Goal: Task Accomplishment & Management: Manage account settings

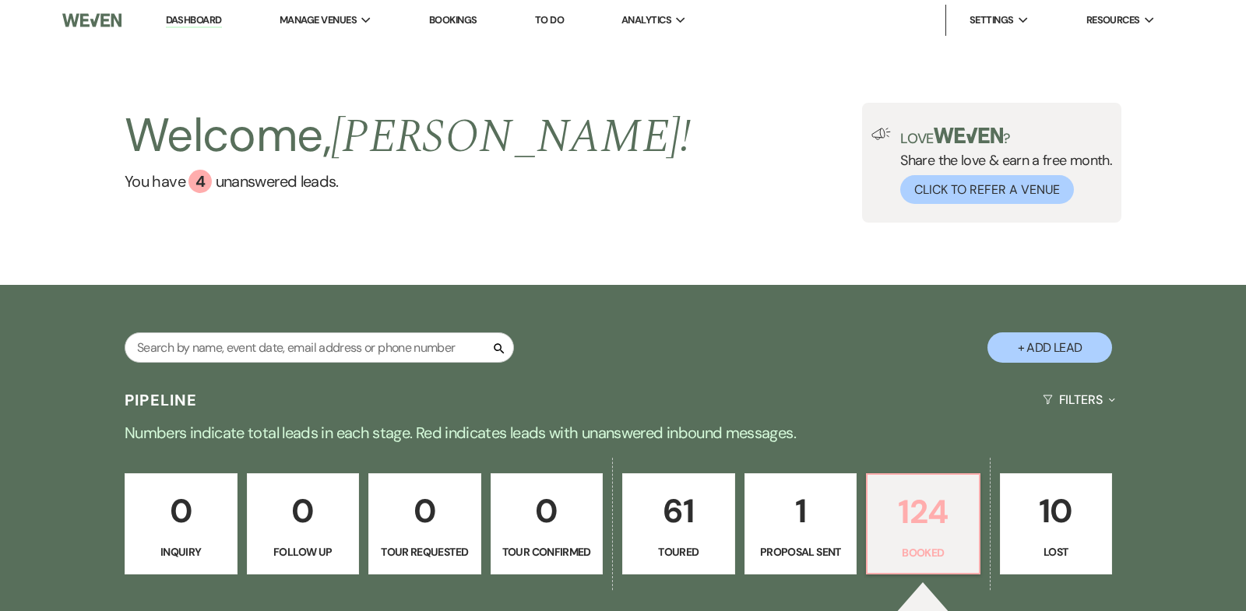
click at [929, 519] on p "124" at bounding box center [923, 512] width 93 height 52
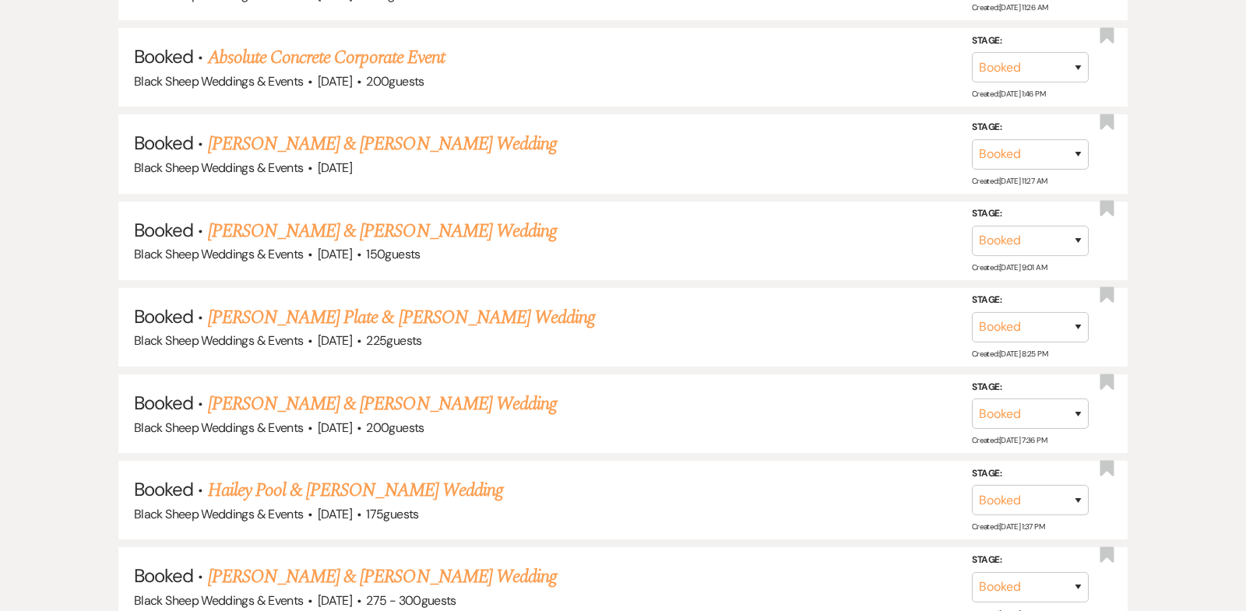
scroll to position [3141, 0]
click at [357, 303] on link "[PERSON_NAME] Plate & [PERSON_NAME] Wedding" at bounding box center [402, 317] width 388 height 28
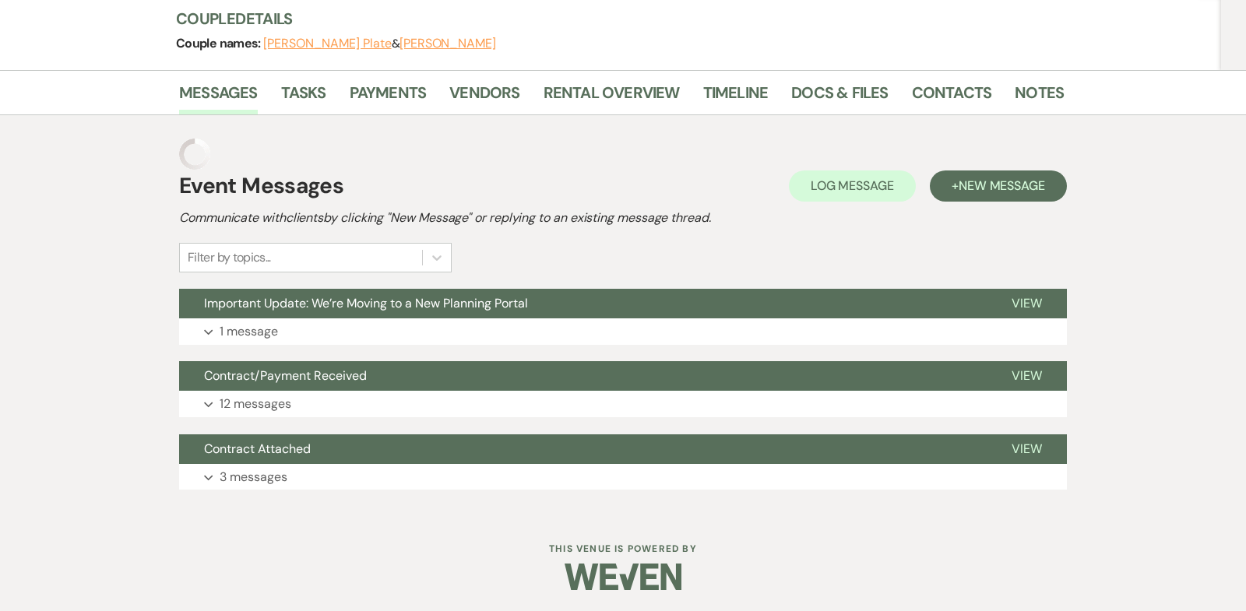
scroll to position [155, 0]
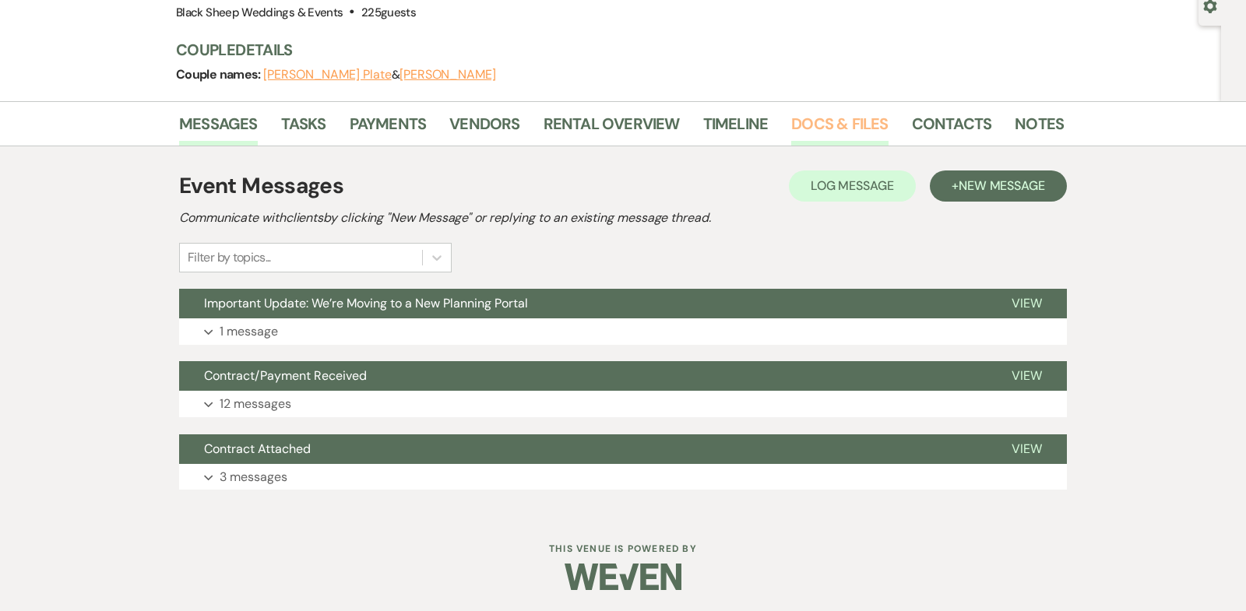
click at [846, 125] on link "Docs & Files" at bounding box center [839, 128] width 97 height 34
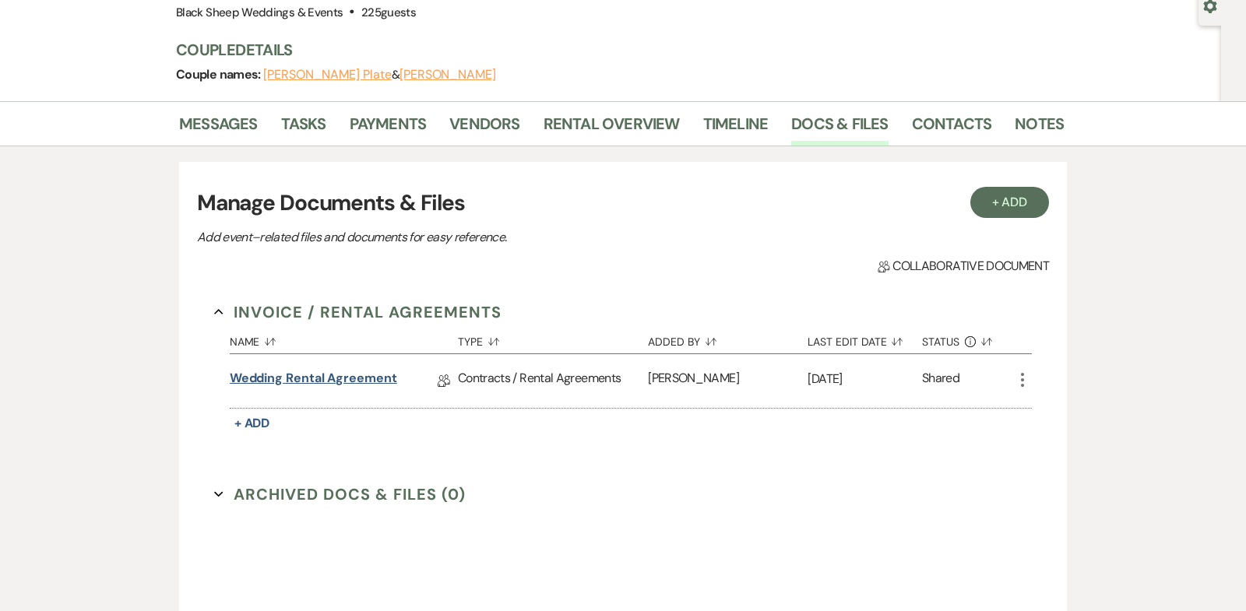
click at [294, 378] on link "Wedding Rental Agreement" at bounding box center [313, 381] width 167 height 24
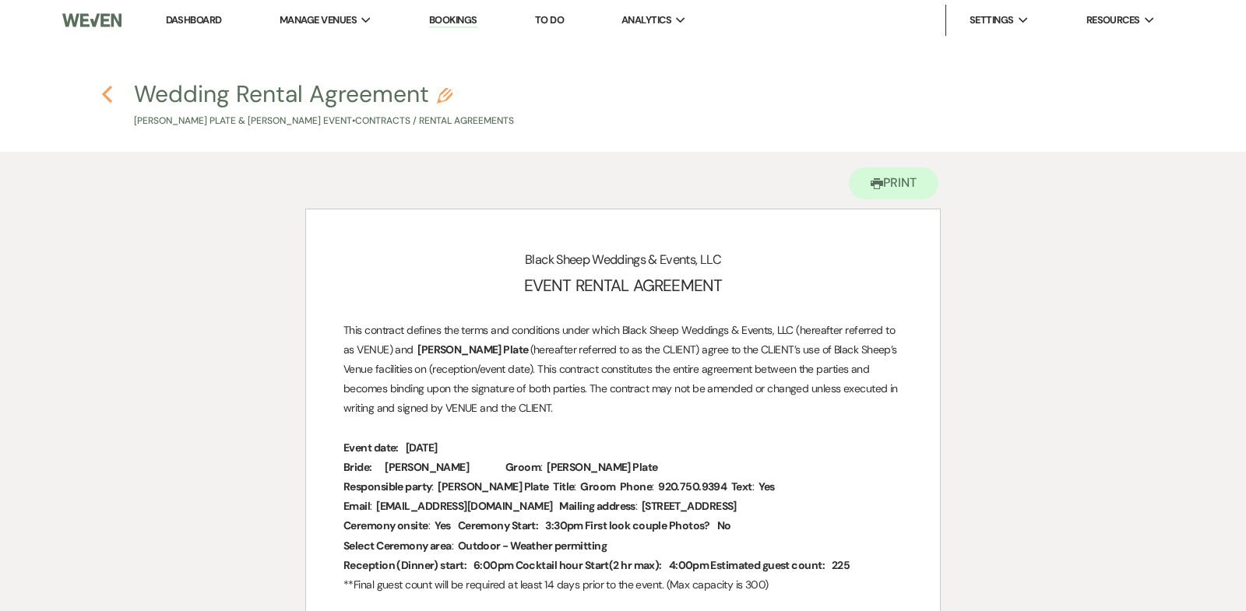
click at [109, 92] on icon "Previous" at bounding box center [107, 94] width 12 height 19
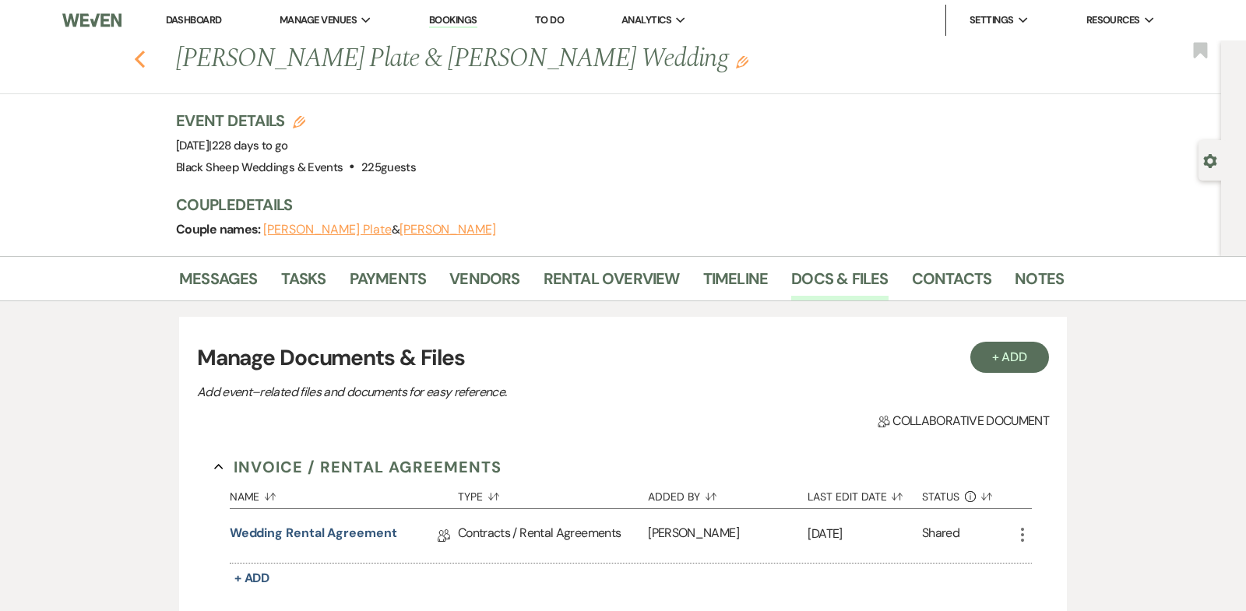
click at [139, 53] on icon "Previous" at bounding box center [140, 59] width 12 height 19
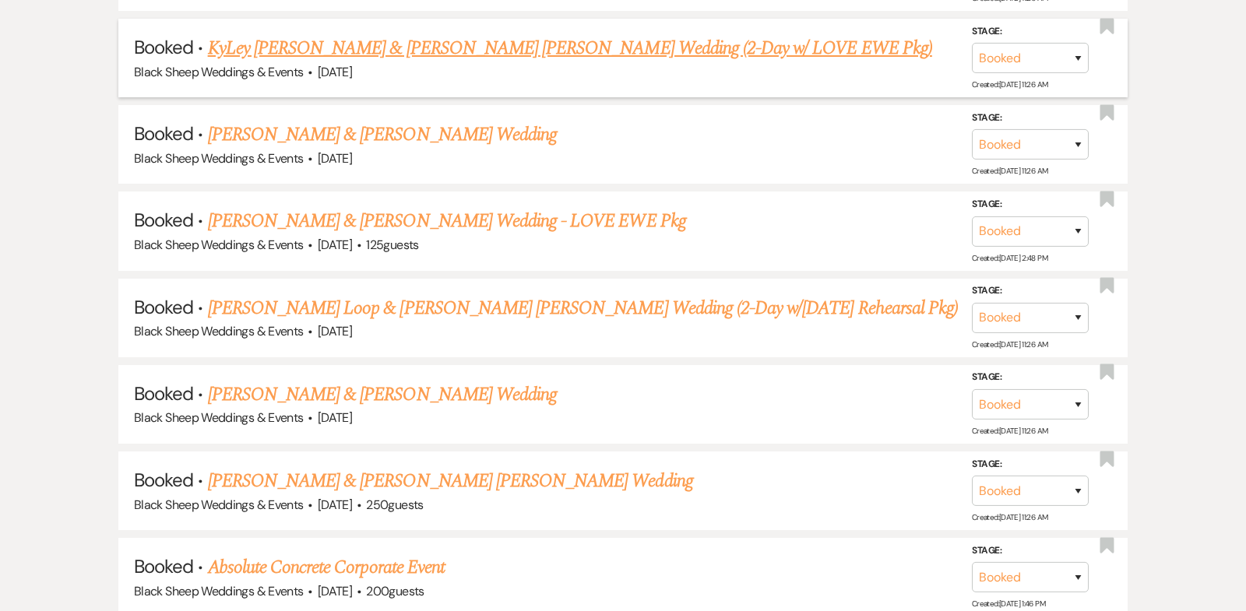
scroll to position [2635, 0]
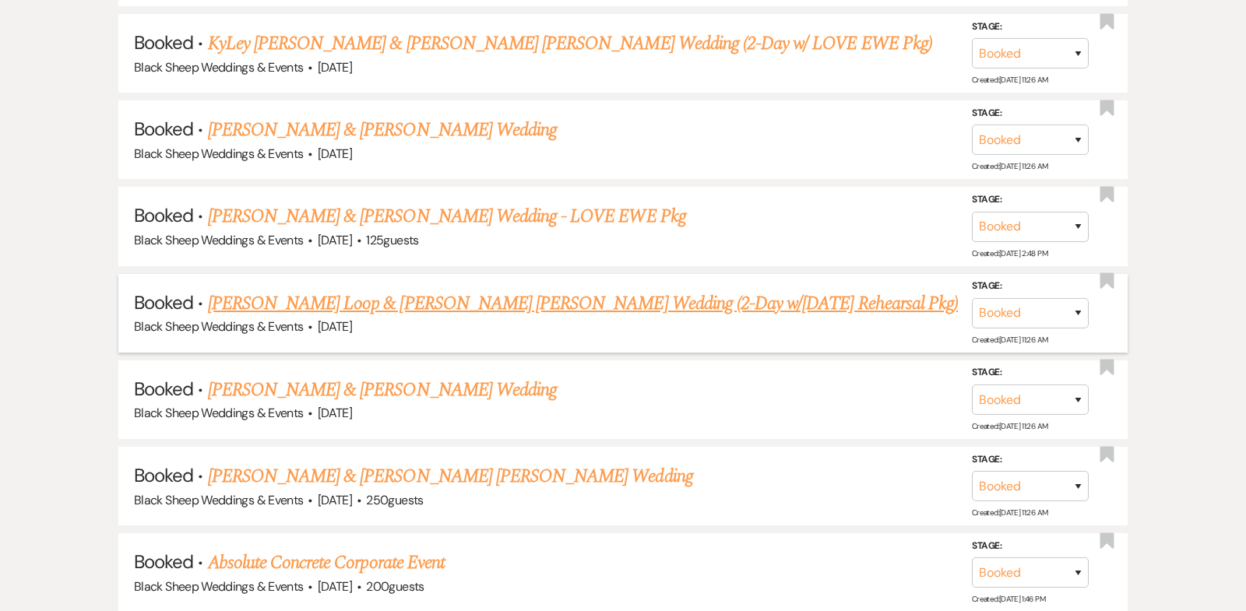
click at [420, 290] on link "[PERSON_NAME] Loop & [PERSON_NAME] [PERSON_NAME] Wedding (2-Day w/[DATE] Rehear…" at bounding box center [583, 304] width 750 height 28
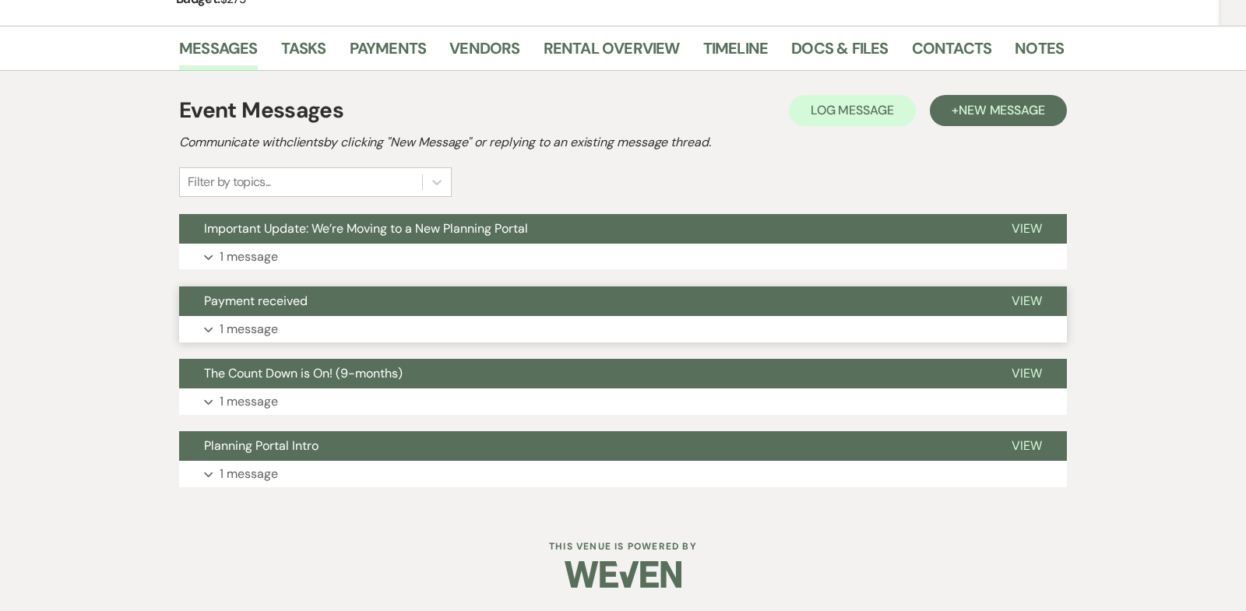
scroll to position [287, 0]
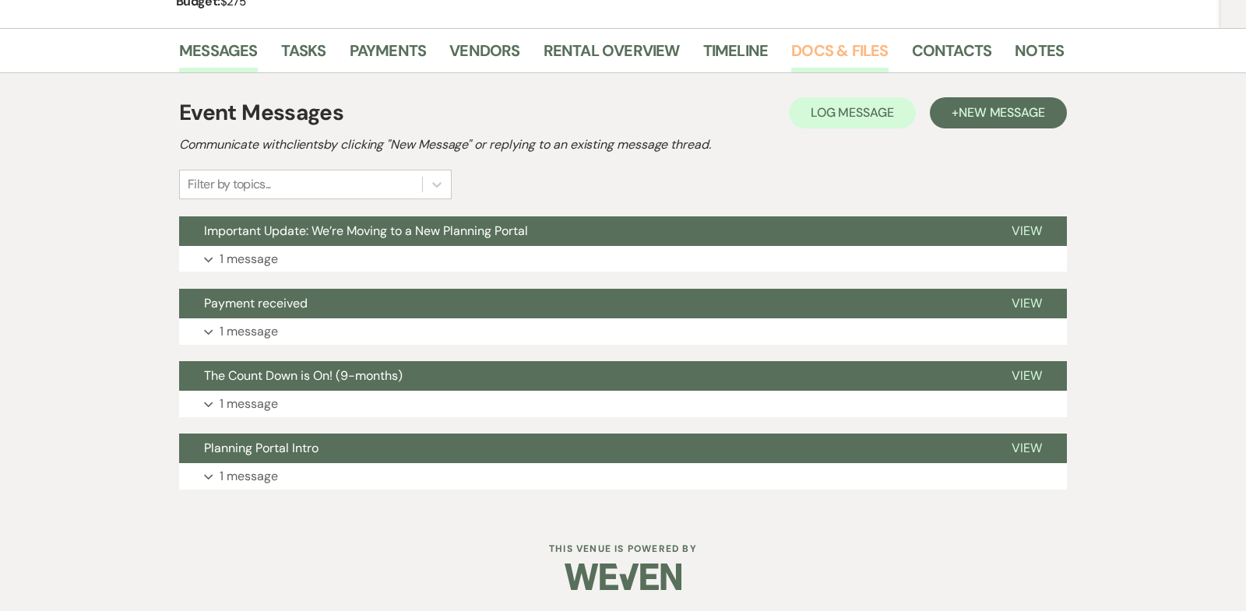
click at [856, 50] on link "Docs & Files" at bounding box center [839, 55] width 97 height 34
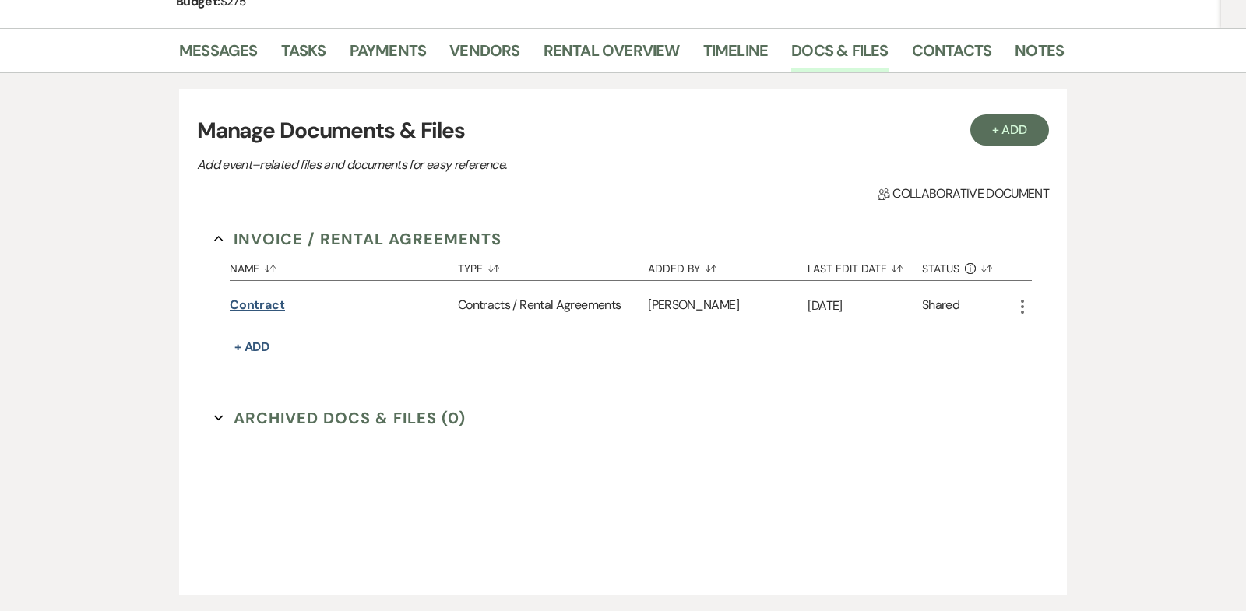
click at [258, 302] on button "Contract" at bounding box center [257, 305] width 55 height 19
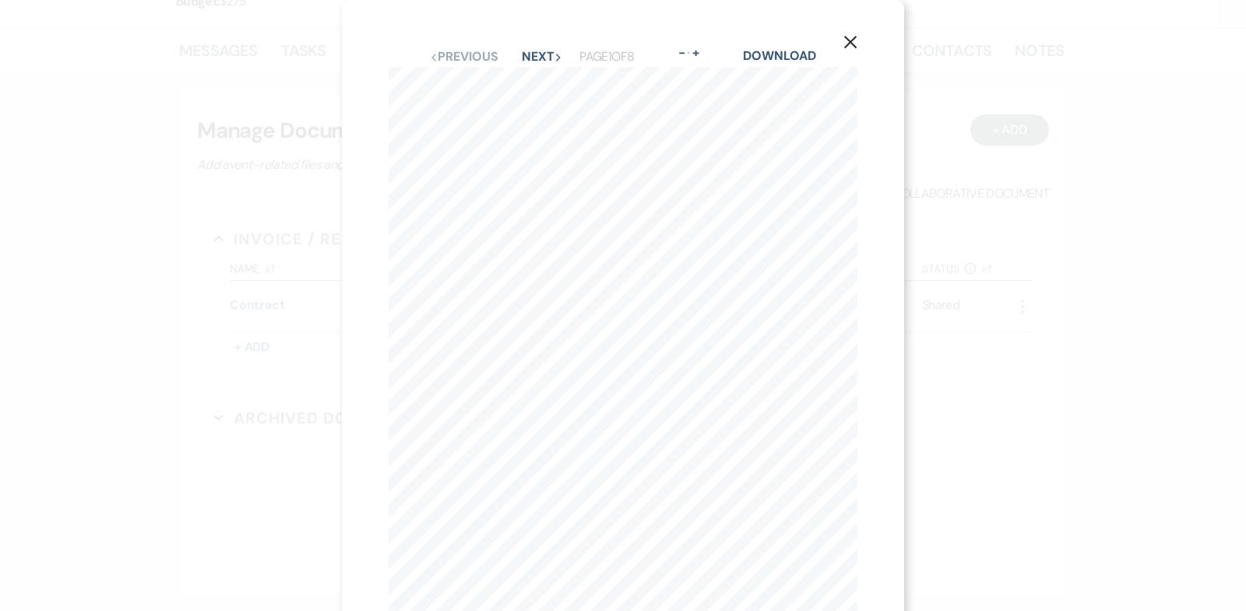
click at [853, 42] on icon "X" at bounding box center [850, 42] width 14 height 14
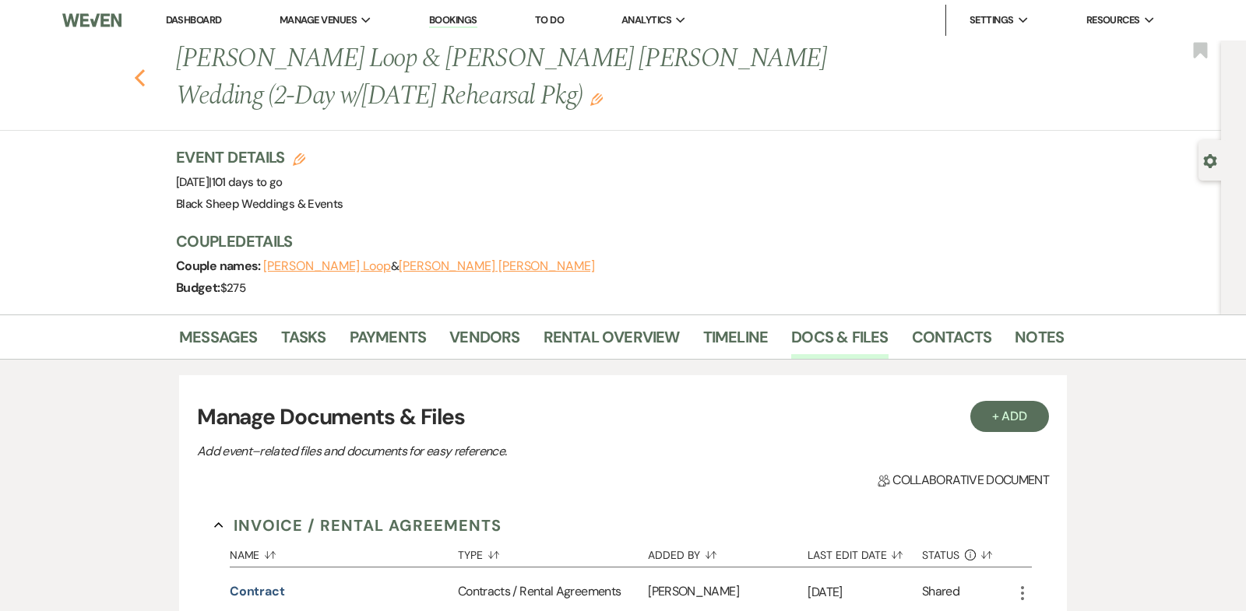
click at [139, 76] on icon "Previous" at bounding box center [140, 78] width 12 height 19
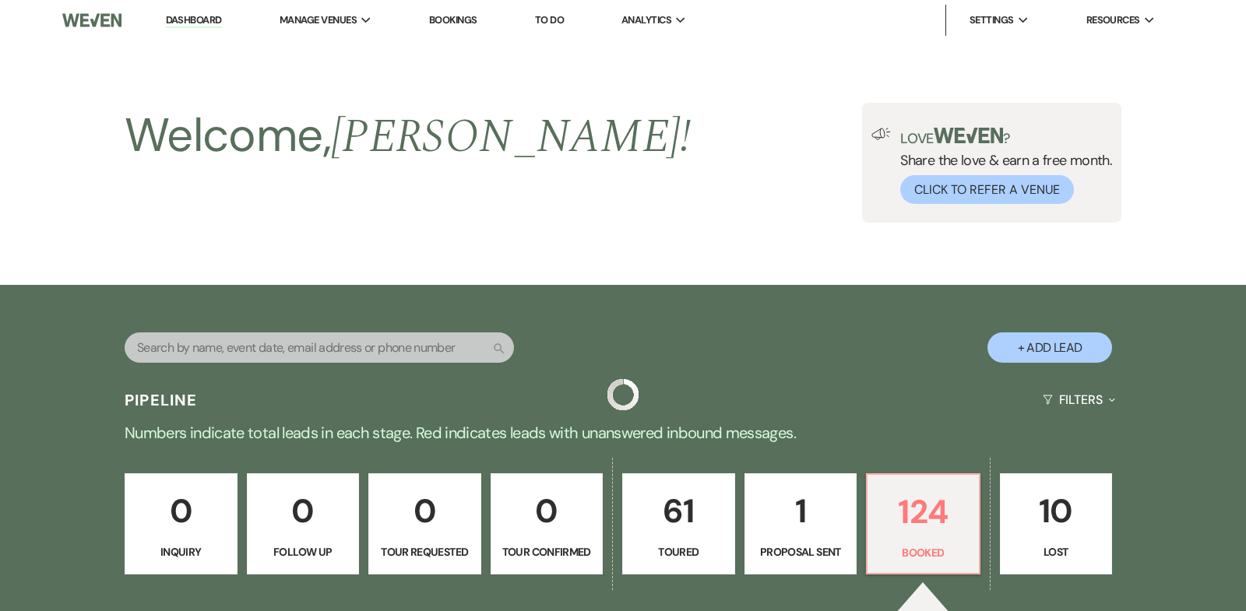
scroll to position [2635, 0]
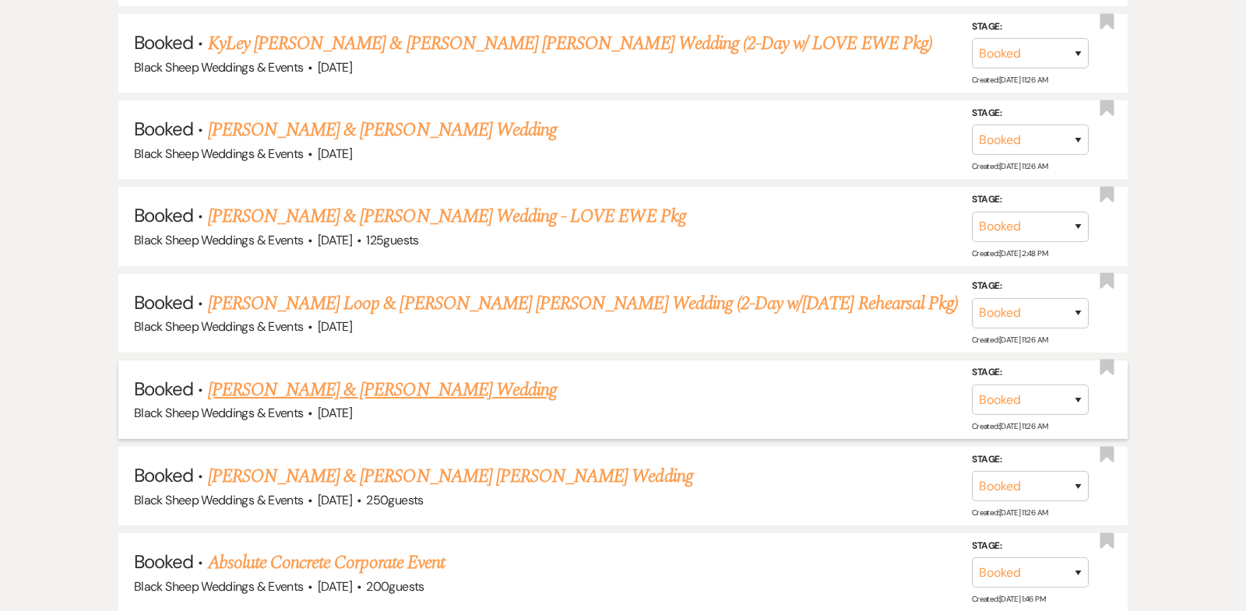
click at [357, 376] on link "[PERSON_NAME] & [PERSON_NAME] Wedding" at bounding box center [382, 390] width 349 height 28
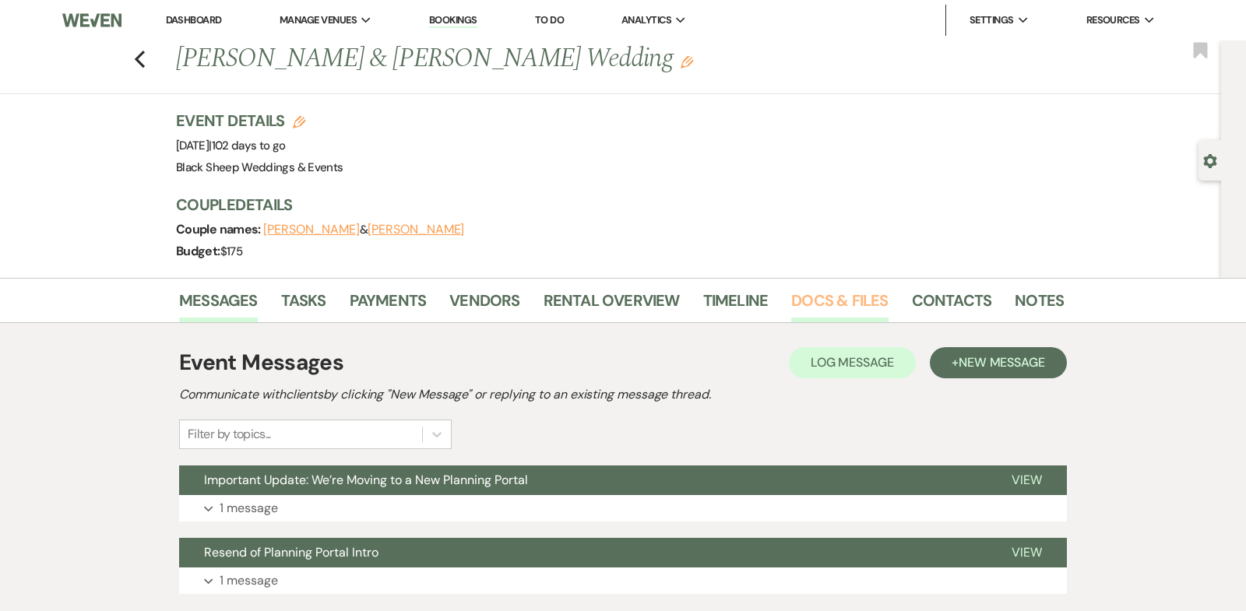
click at [829, 301] on link "Docs & Files" at bounding box center [839, 305] width 97 height 34
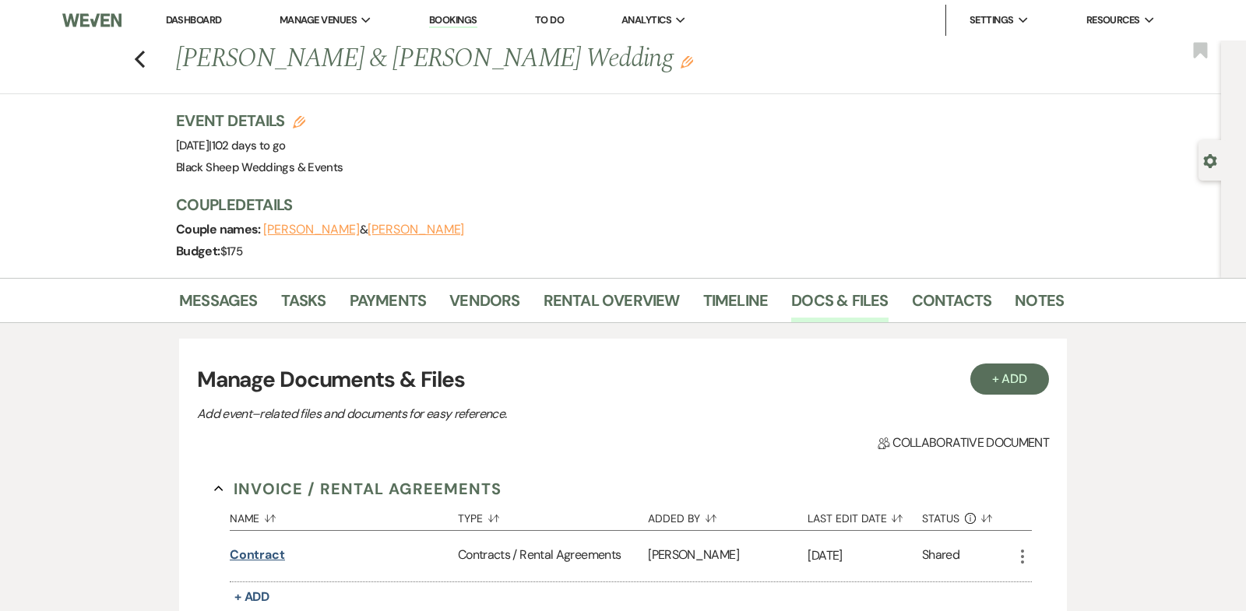
click at [258, 552] on button "Contract" at bounding box center [257, 555] width 55 height 19
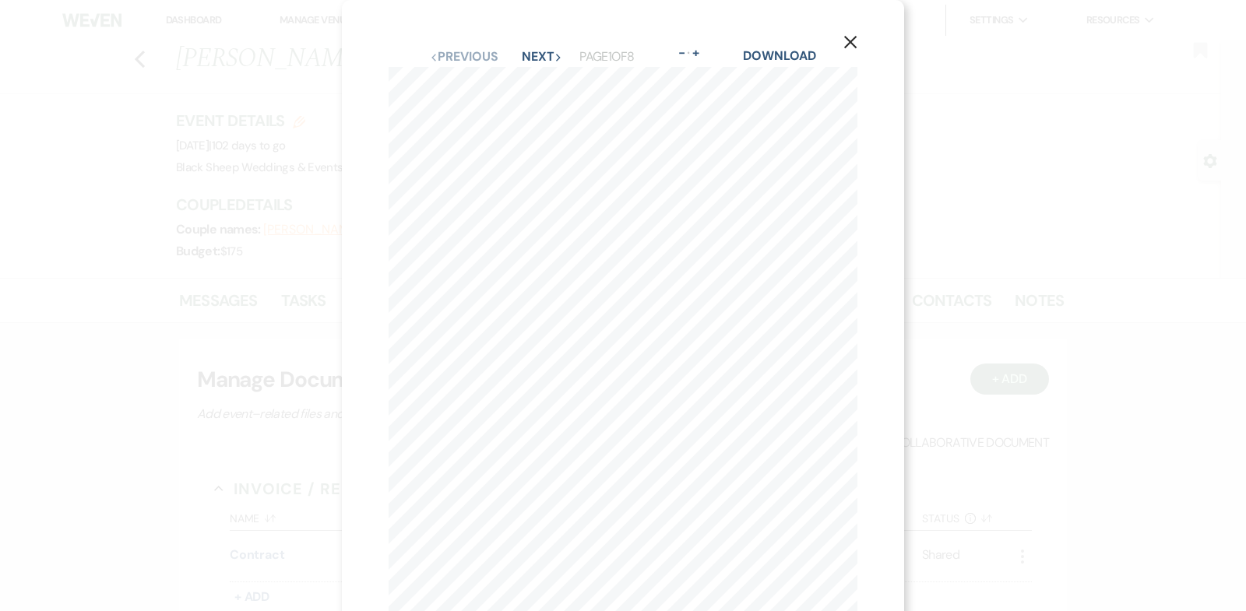
click at [850, 40] on icon "X" at bounding box center [850, 42] width 14 height 14
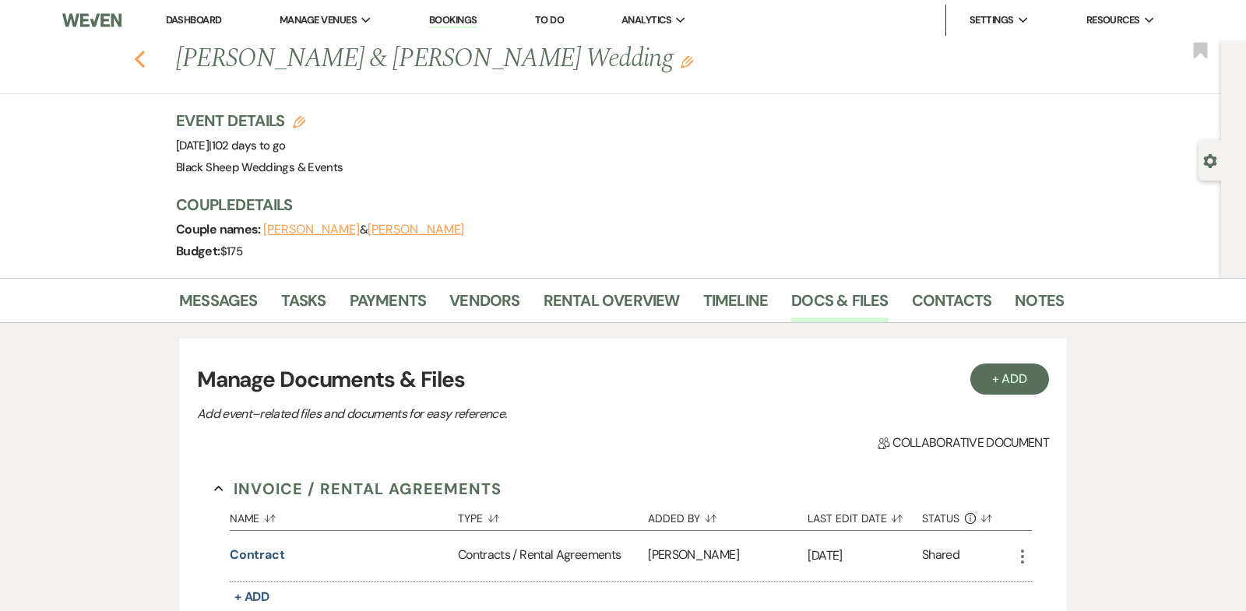
click at [138, 60] on use "button" at bounding box center [140, 59] width 10 height 17
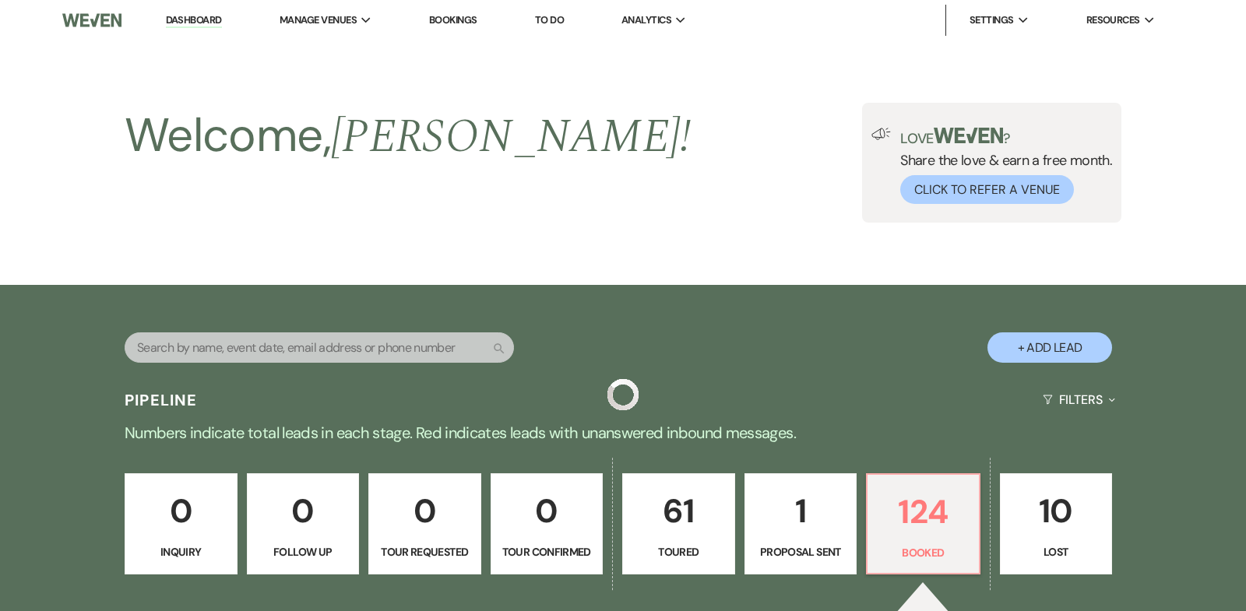
scroll to position [2635, 0]
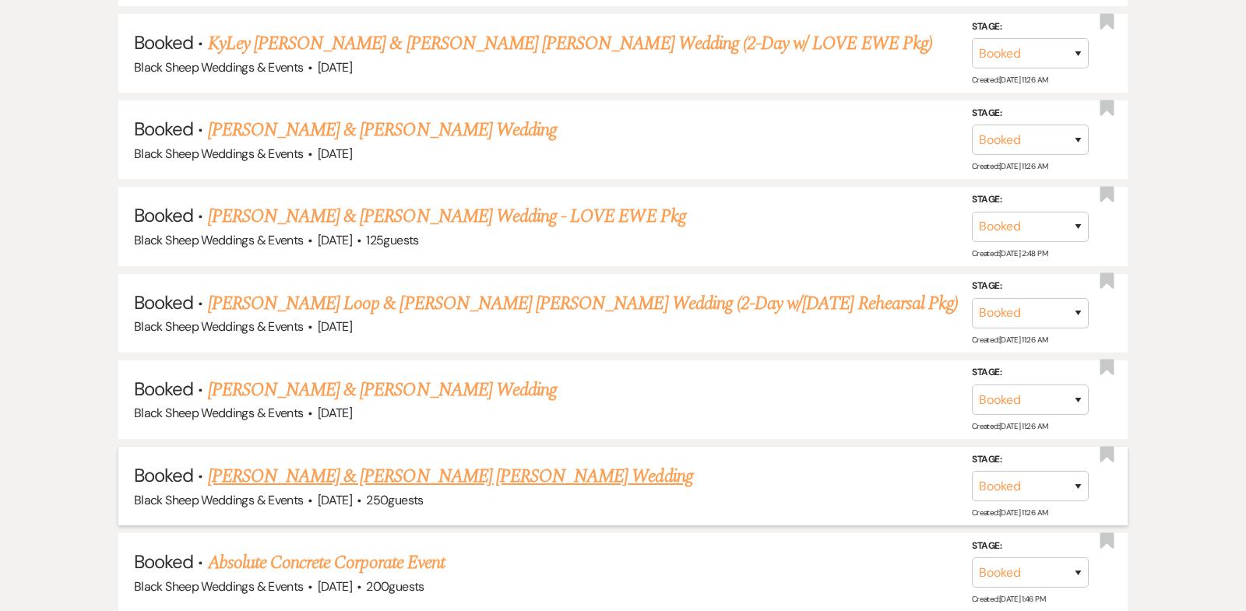
click at [413, 462] on link "[PERSON_NAME] & [PERSON_NAME] [PERSON_NAME] Wedding" at bounding box center [450, 476] width 485 height 28
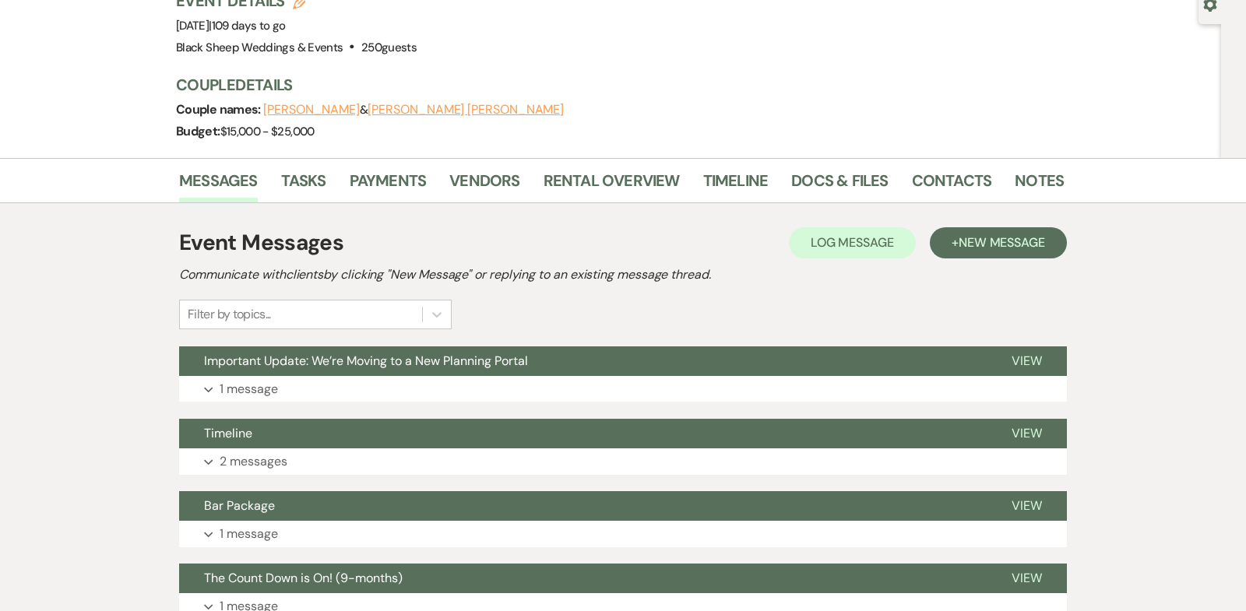
scroll to position [153, 0]
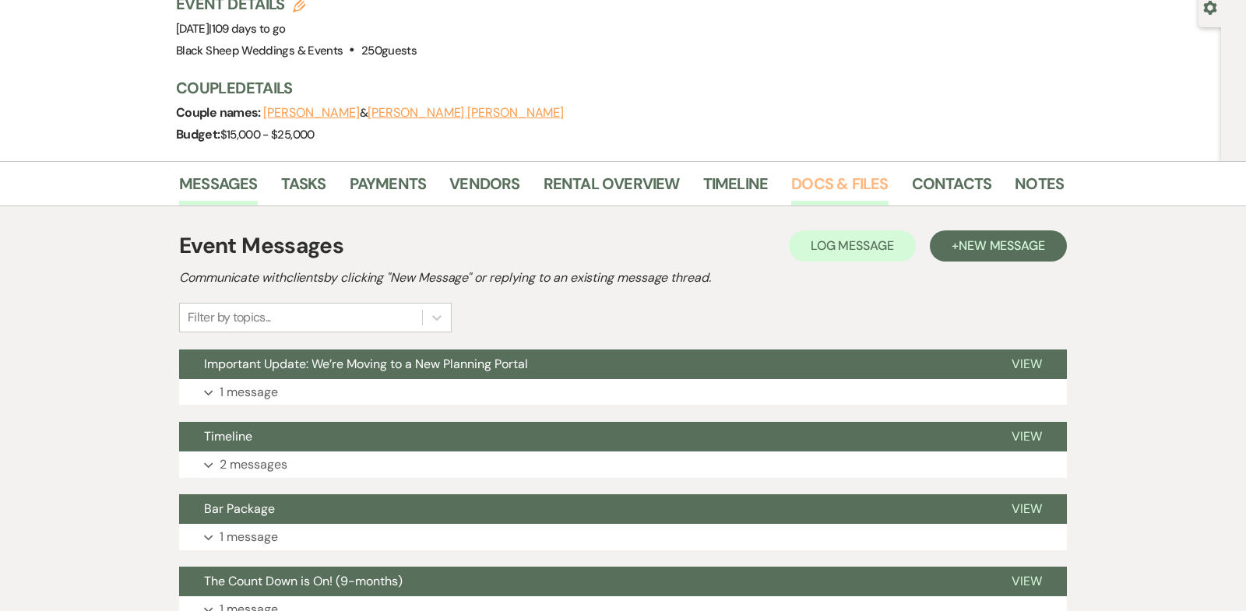
click at [818, 171] on link "Docs & Files" at bounding box center [839, 188] width 97 height 34
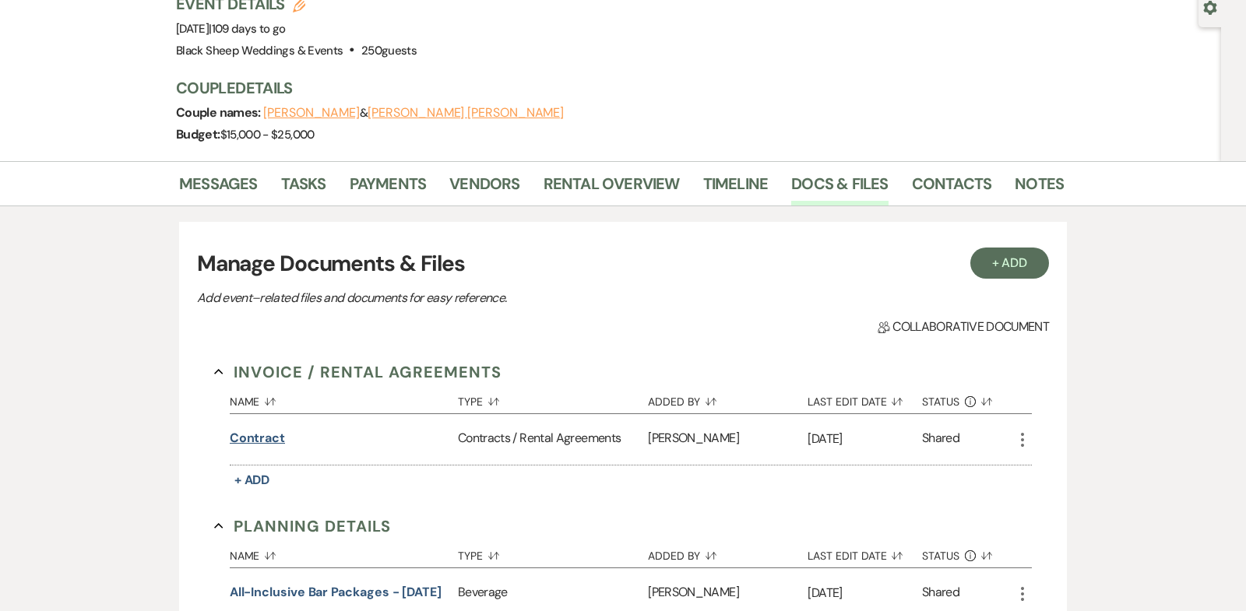
click at [251, 429] on button "Contract" at bounding box center [257, 438] width 55 height 19
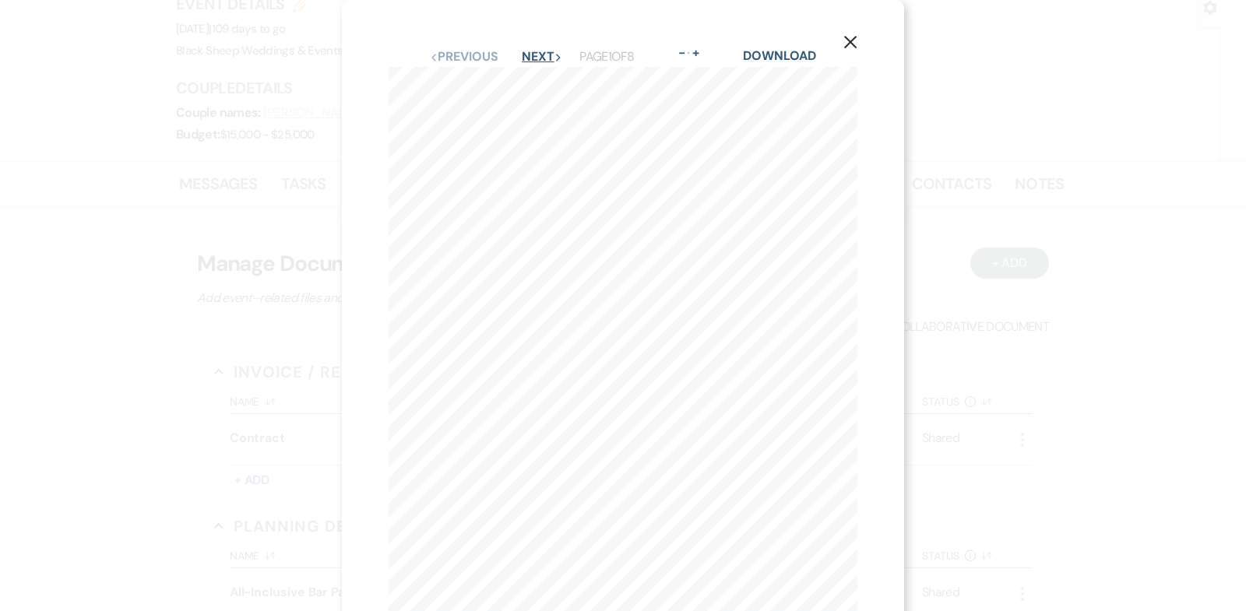
click at [527, 51] on button "Next Next" at bounding box center [542, 57] width 40 height 12
click at [461, 63] on button "Previous Previous" at bounding box center [463, 57] width 68 height 12
click at [853, 39] on use "button" at bounding box center [850, 42] width 12 height 12
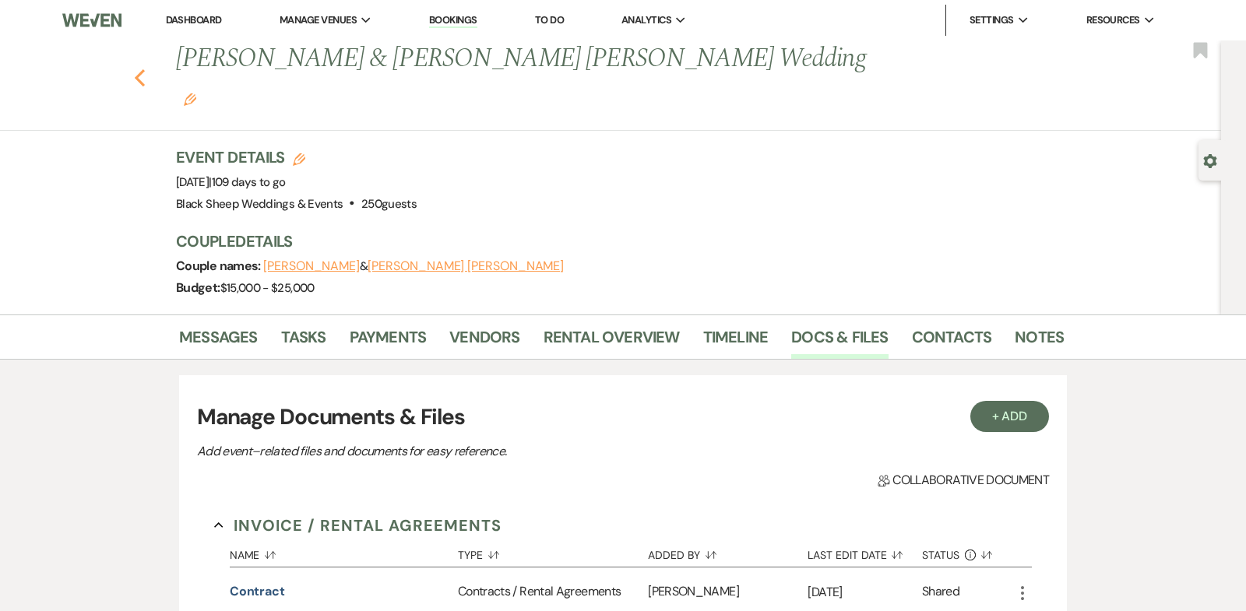
click at [137, 69] on use "button" at bounding box center [140, 77] width 10 height 17
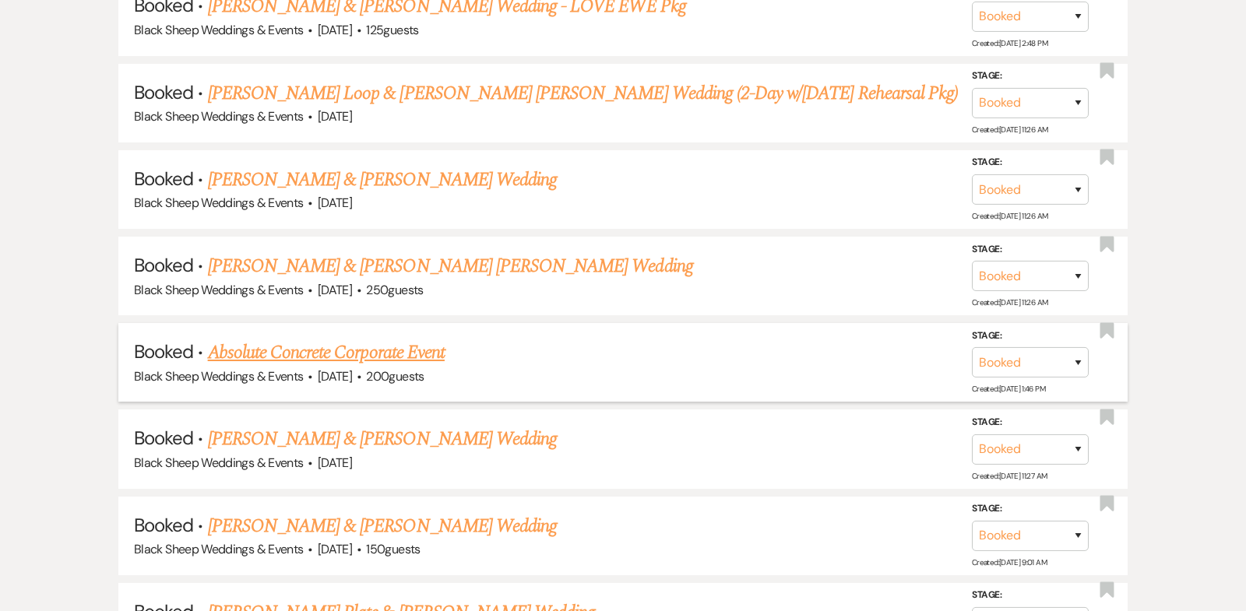
scroll to position [2846, 0]
click at [360, 338] on link "Absolute Concrete Corporate Event" at bounding box center [326, 352] width 237 height 28
select select "12"
select select "9"
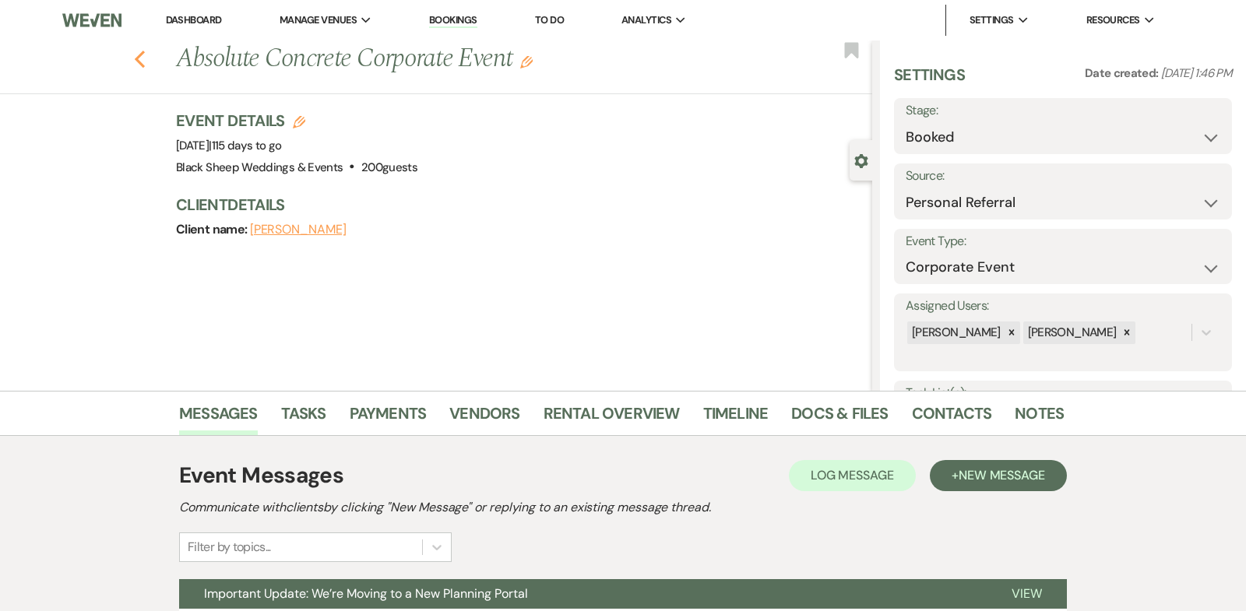
click at [141, 57] on icon "Previous" at bounding box center [140, 59] width 12 height 19
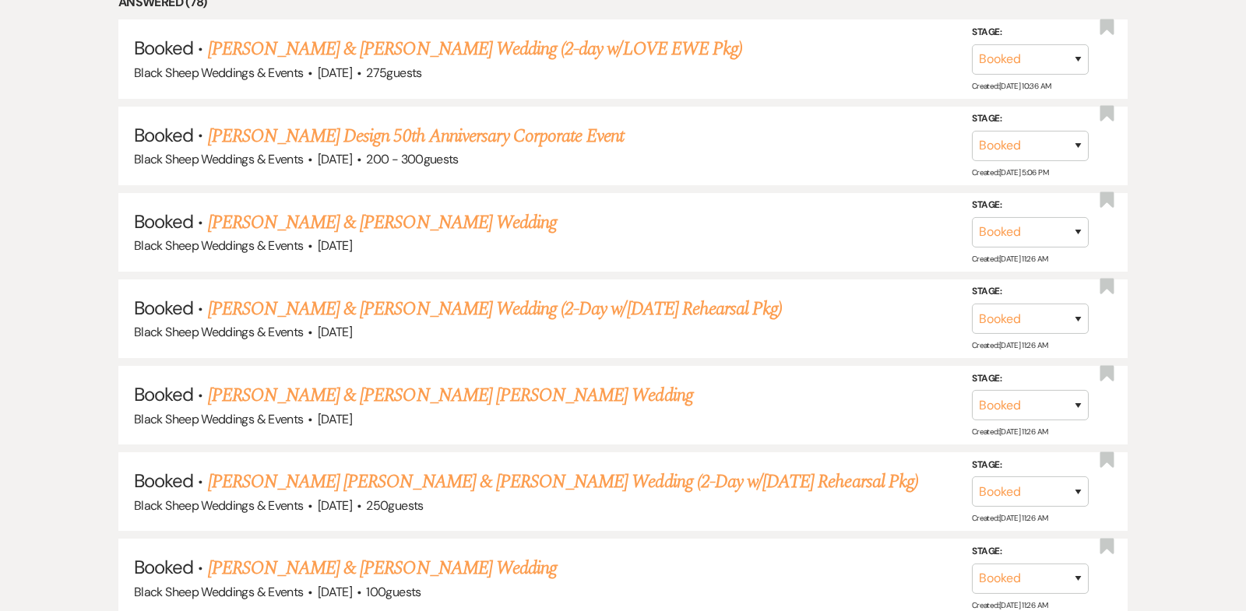
scroll to position [1125, 0]
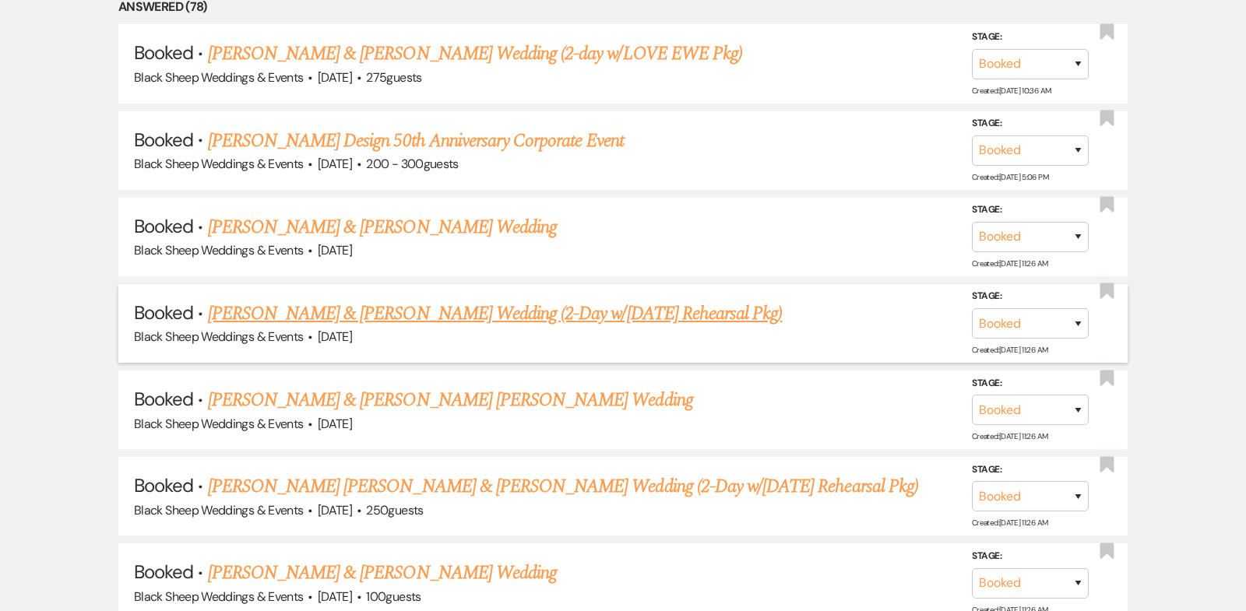
click at [400, 308] on link "[PERSON_NAME] & [PERSON_NAME] Wedding (2-Day w/[DATE] Rehearsal Pkg)" at bounding box center [495, 314] width 575 height 28
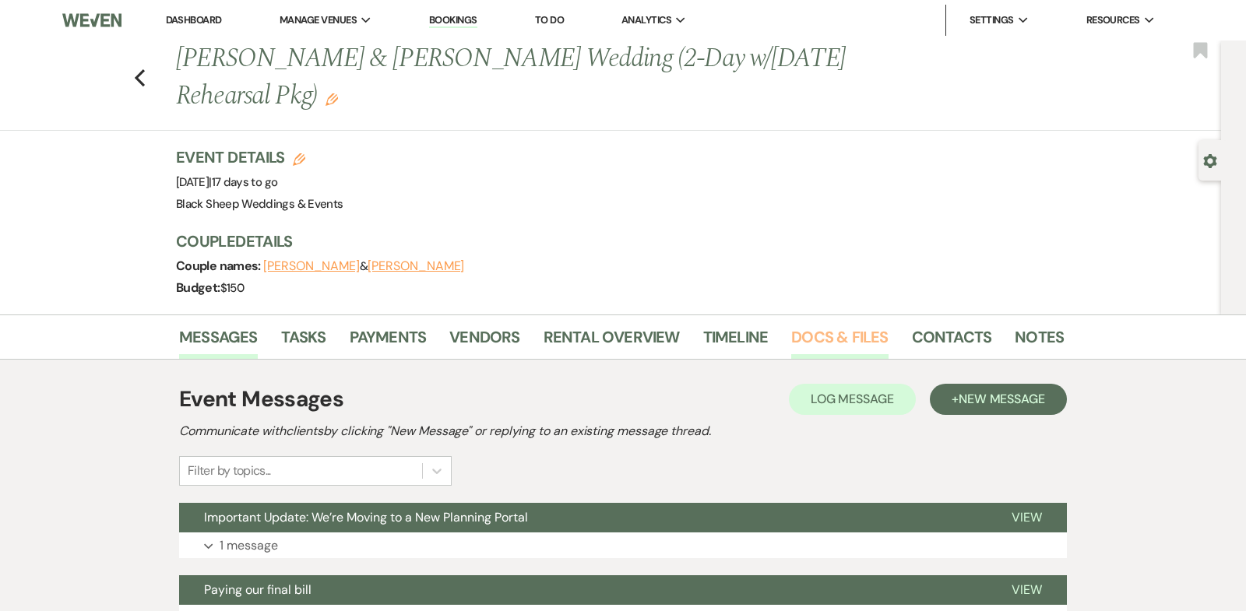
click at [826, 335] on link "Docs & Files" at bounding box center [839, 342] width 97 height 34
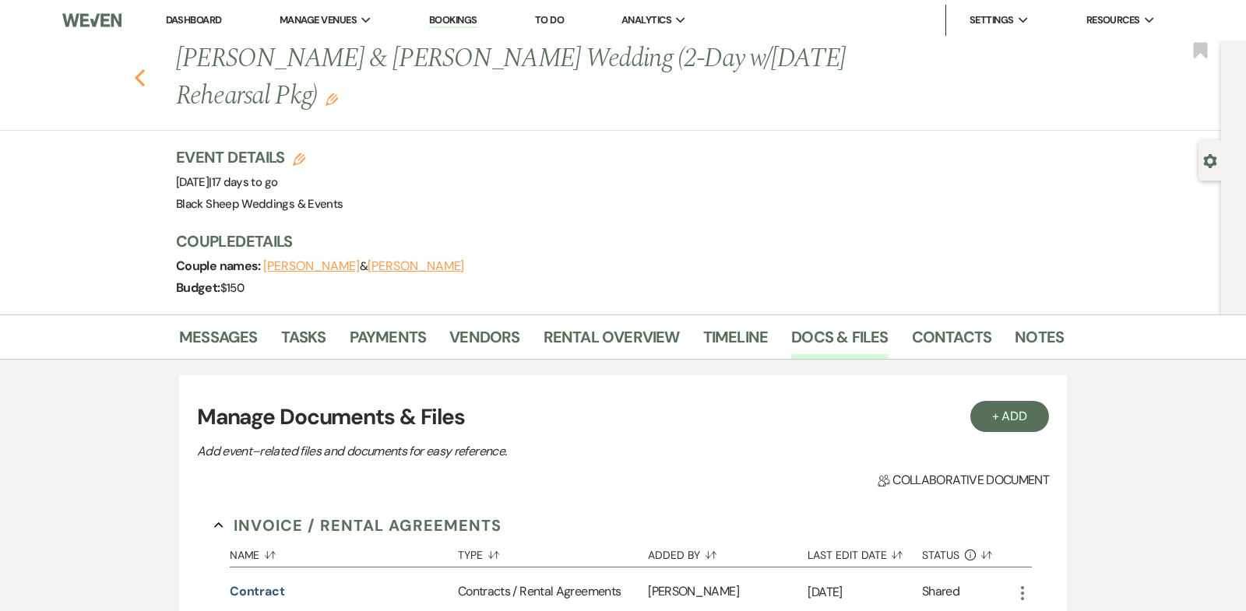
click at [136, 77] on use "button" at bounding box center [140, 77] width 10 height 17
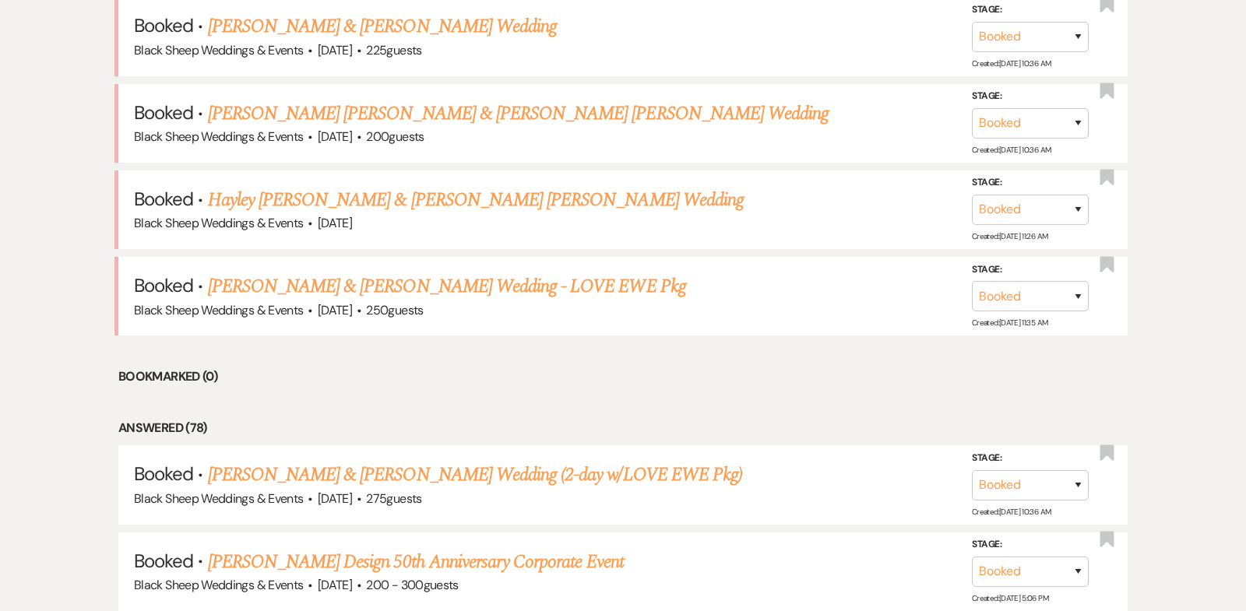
scroll to position [690, 0]
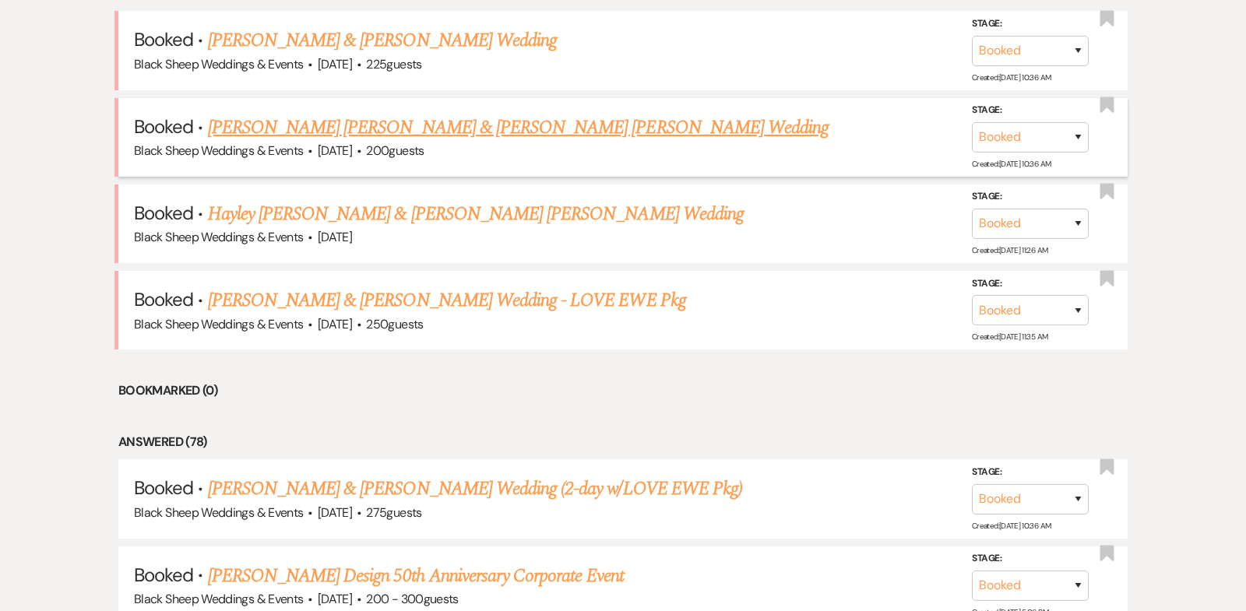
click at [370, 130] on link "[PERSON_NAME] [PERSON_NAME] & [PERSON_NAME] [PERSON_NAME] Wedding" at bounding box center [518, 128] width 621 height 28
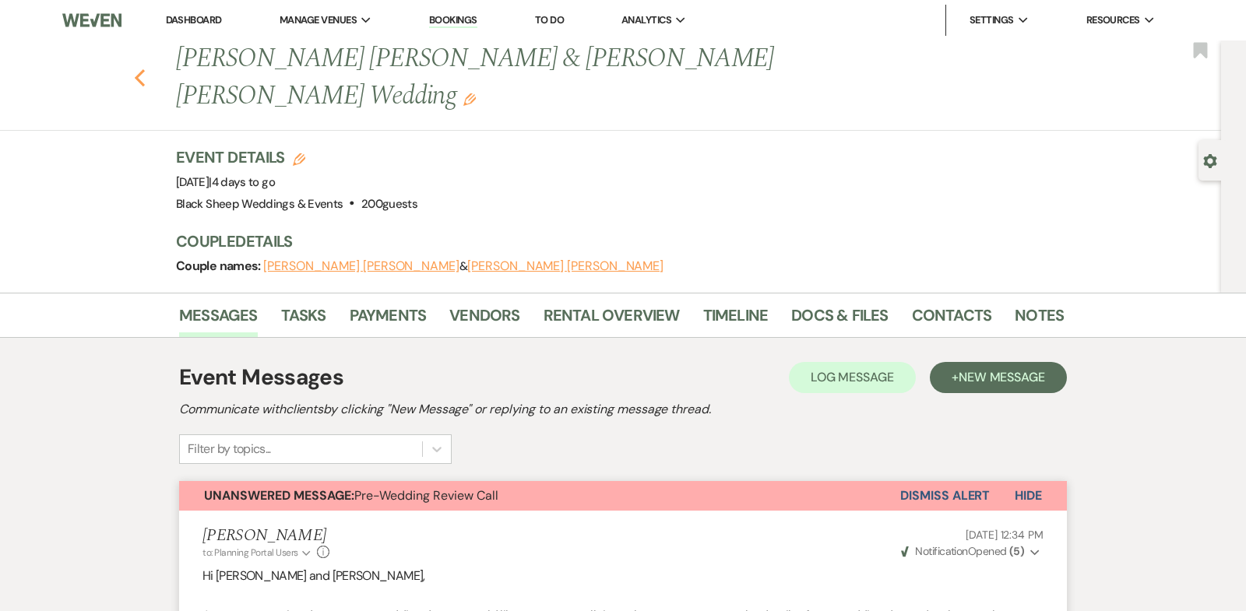
click at [141, 69] on use "button" at bounding box center [140, 77] width 10 height 17
